Goal: Task Accomplishment & Management: Use online tool/utility

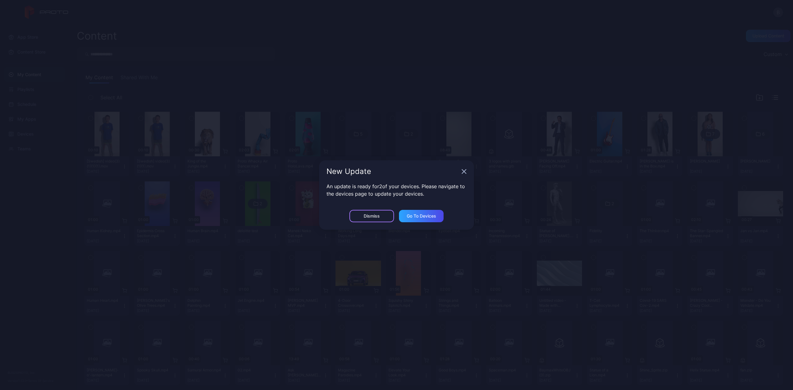
click at [387, 215] on div "Dismiss" at bounding box center [371, 216] width 45 height 12
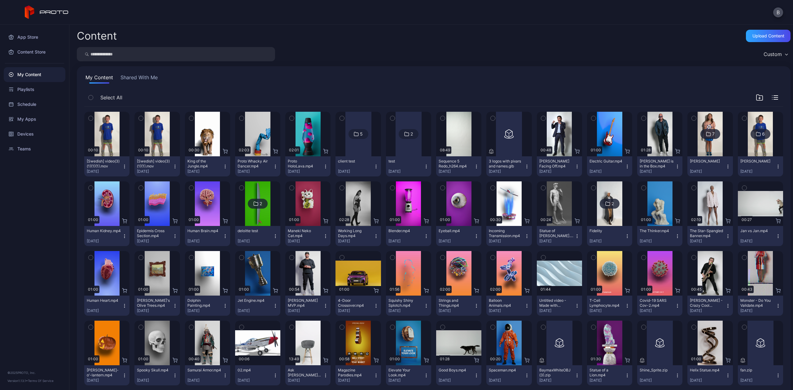
click at [91, 98] on icon "button" at bounding box center [91, 97] width 4 height 7
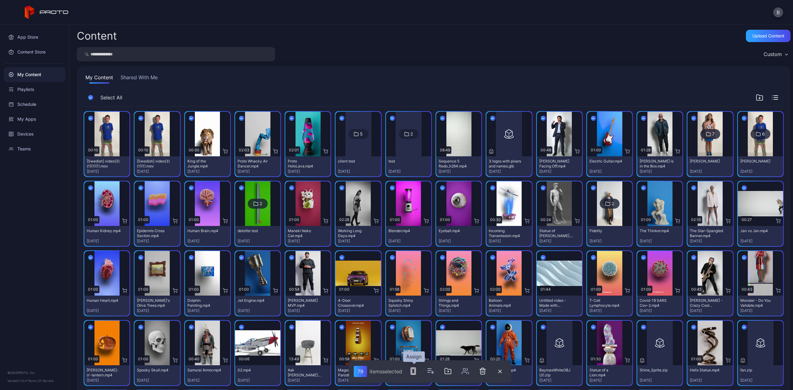
click at [412, 375] on rect "button" at bounding box center [413, 371] width 5 height 7
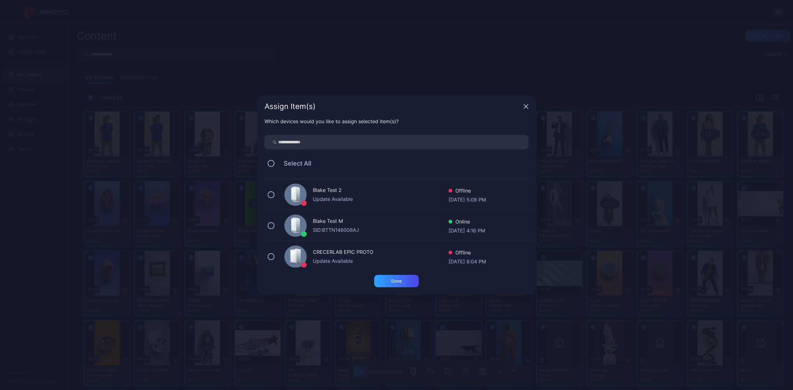
click at [310, 224] on div "Blake Test M SID: BTTN146008AJ Online [DATE] 4:16 PM" at bounding box center [400, 225] width 271 height 31
click at [393, 286] on div "Done" at bounding box center [396, 281] width 45 height 12
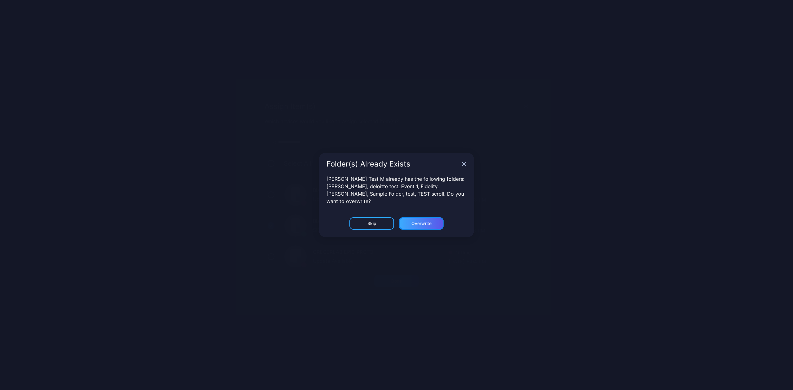
click at [415, 217] on div "Overwrite" at bounding box center [421, 223] width 45 height 12
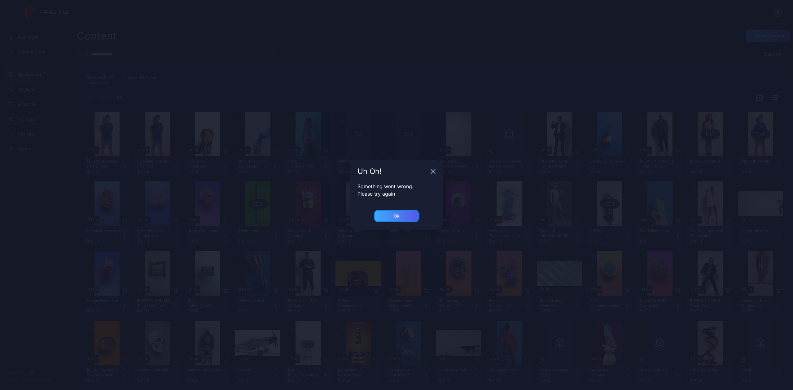
click at [406, 215] on div "Ok" at bounding box center [396, 216] width 45 height 12
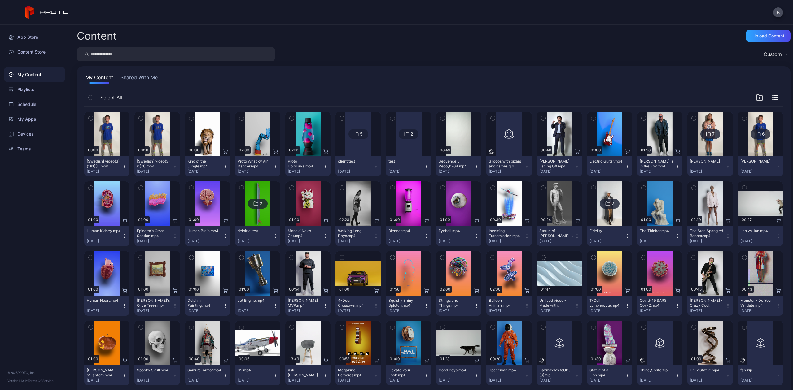
click at [90, 93] on button "button" at bounding box center [90, 97] width 13 height 13
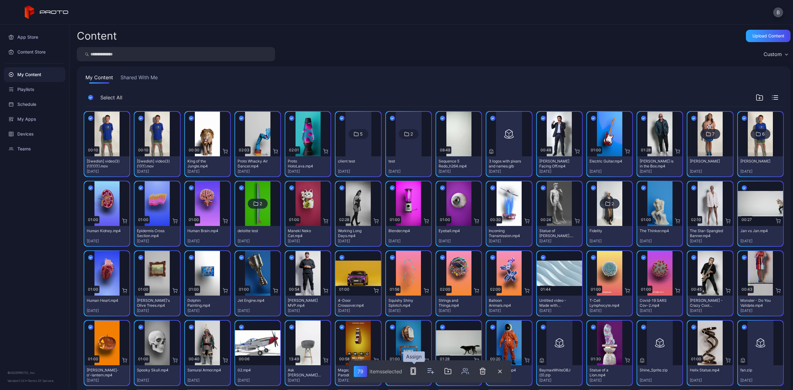
click at [411, 376] on button "button" at bounding box center [413, 371] width 12 height 12
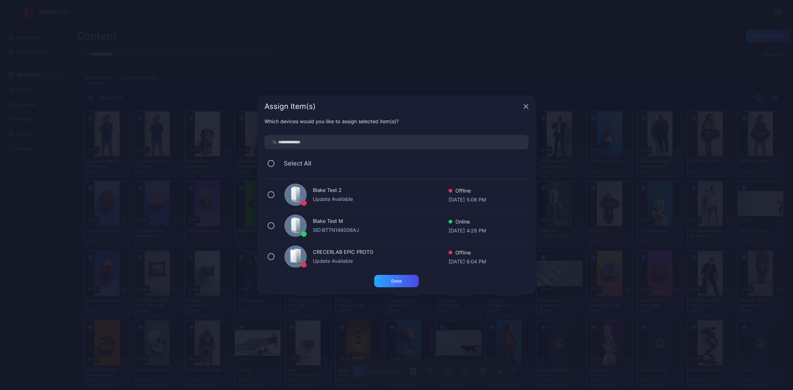
click at [288, 224] on div at bounding box center [295, 226] width 22 height 22
click at [386, 274] on div "Which devices would you like to assign selected item(s)? Select All Blake Test …" at bounding box center [396, 196] width 279 height 157
click at [388, 279] on div "Done" at bounding box center [396, 281] width 45 height 12
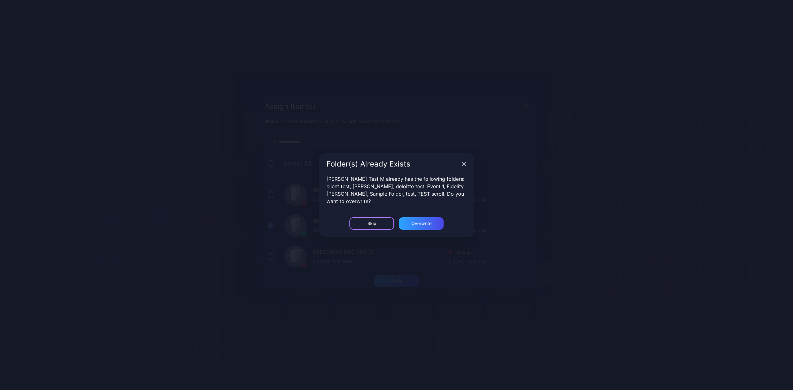
click at [352, 223] on div "Skip" at bounding box center [371, 223] width 45 height 12
